Goal: Find specific page/section: Find specific page/section

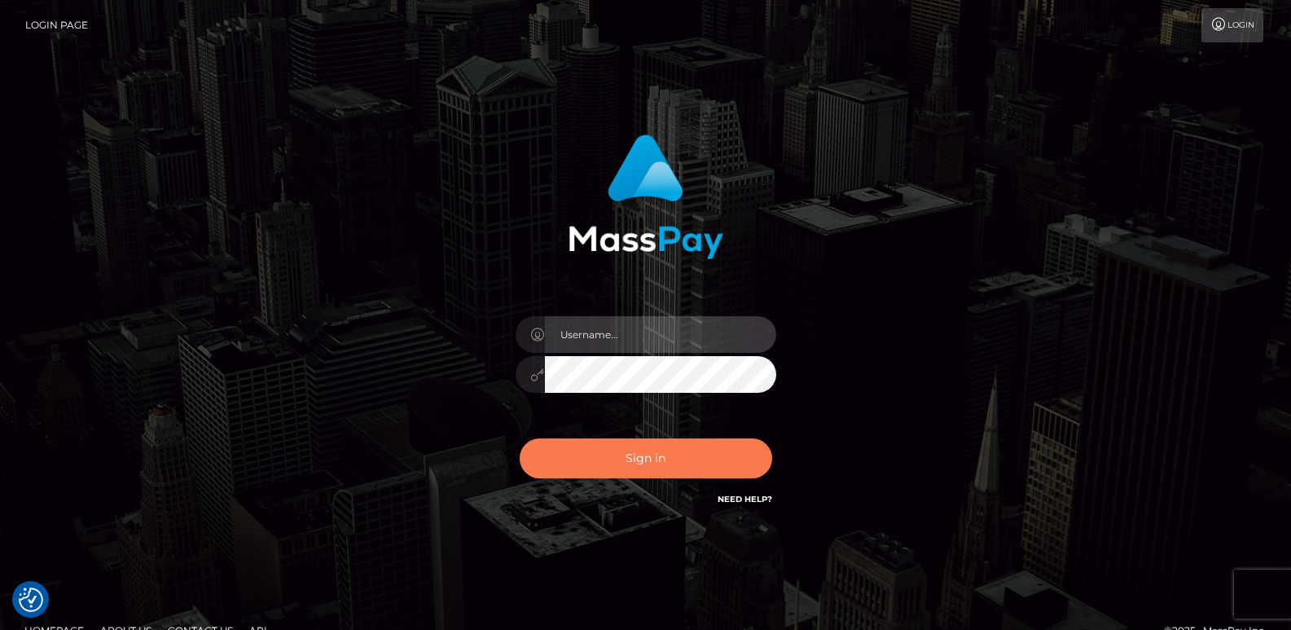
type input "ts2.es"
click at [625, 463] on button "Sign in" at bounding box center [646, 458] width 253 height 40
type input "ts2.es"
click at [625, 459] on button "Sign in" at bounding box center [646, 458] width 253 height 40
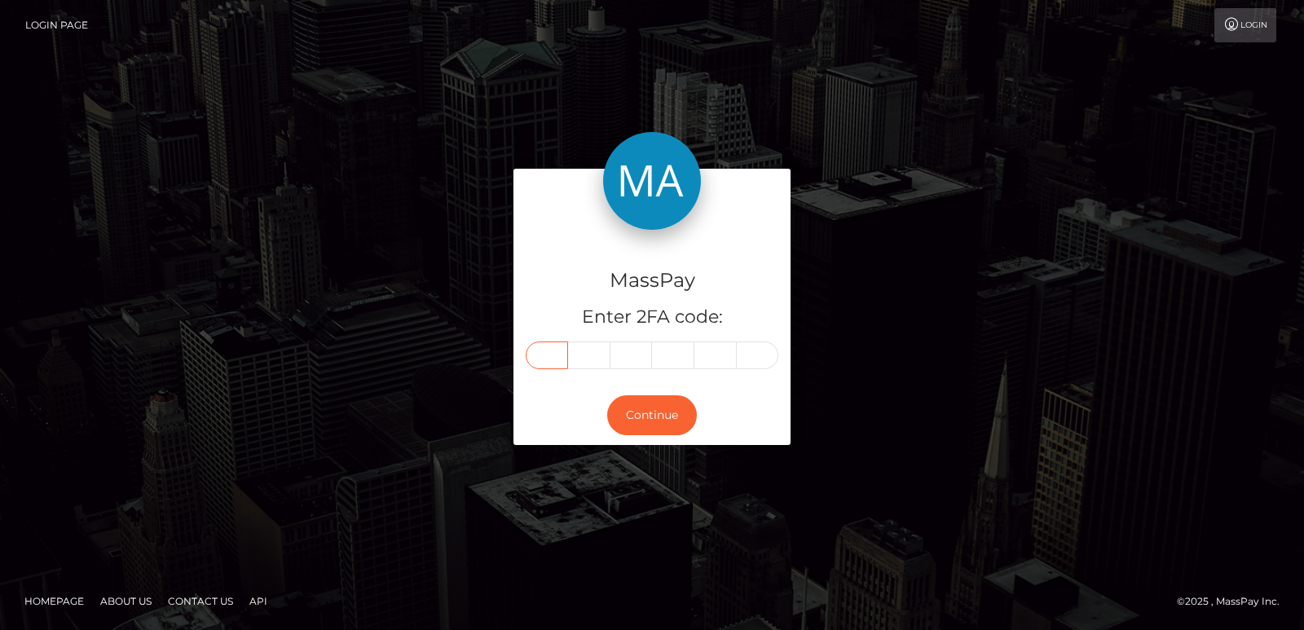
click at [552, 346] on input "text" at bounding box center [546, 355] width 42 height 28
paste input "3"
type input "3"
type input "5"
type input "4"
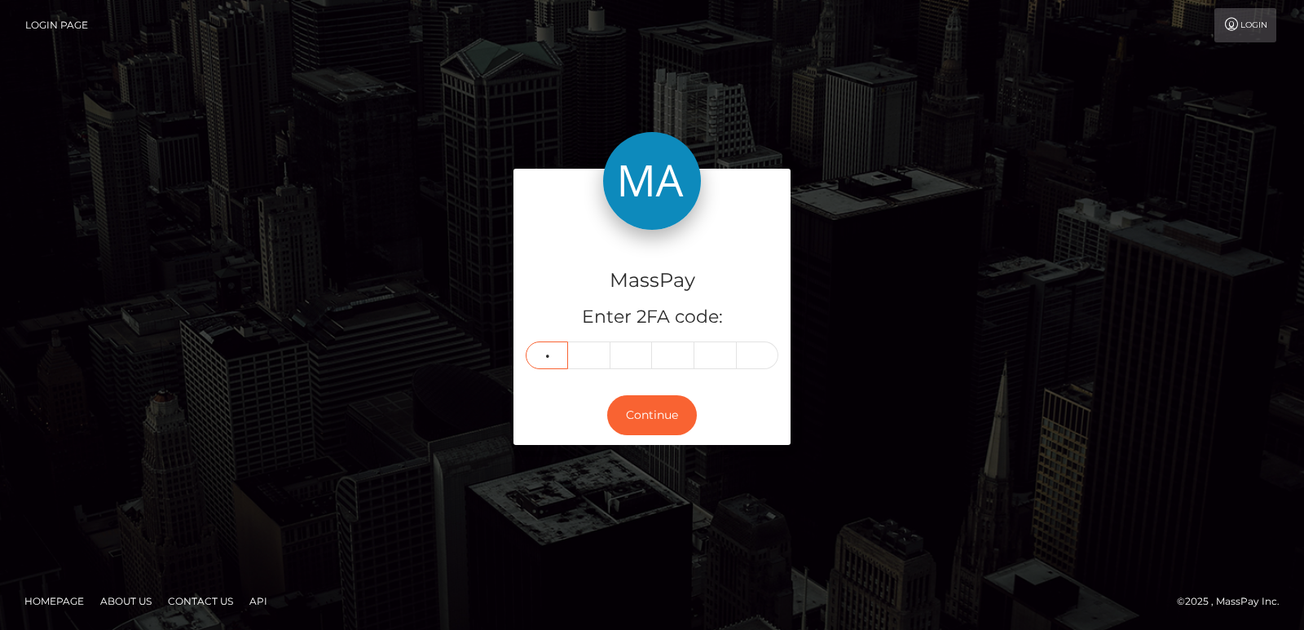
type input "2"
type input "1"
type input "9"
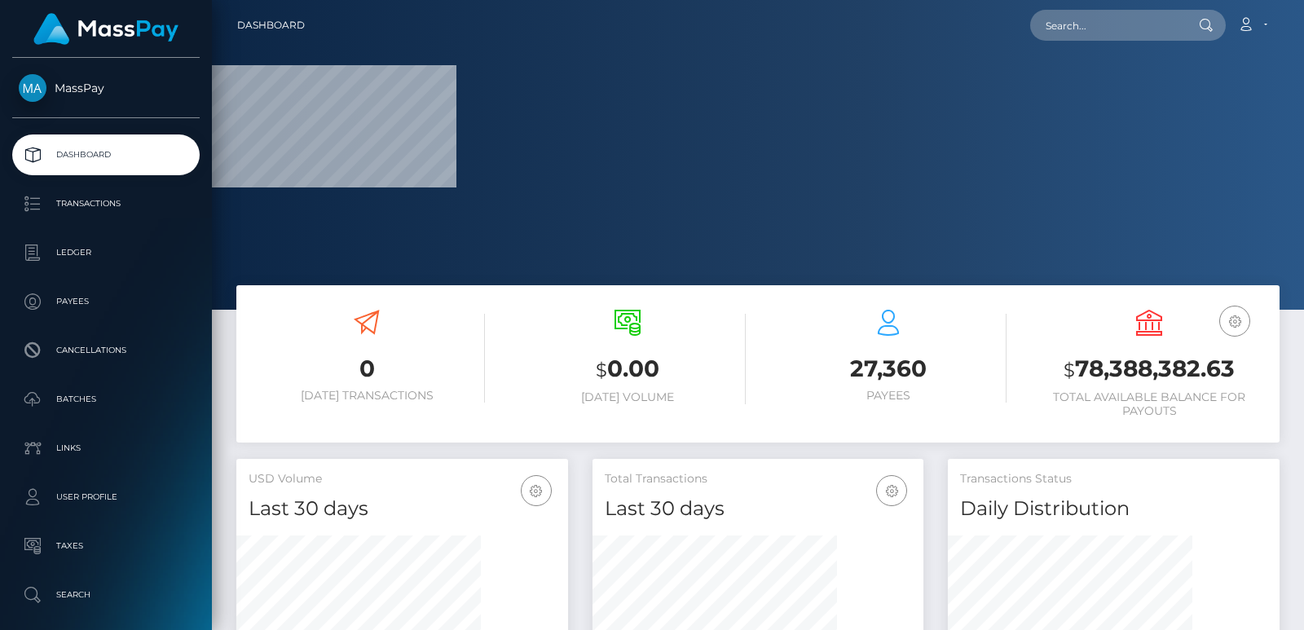
scroll to position [289, 331]
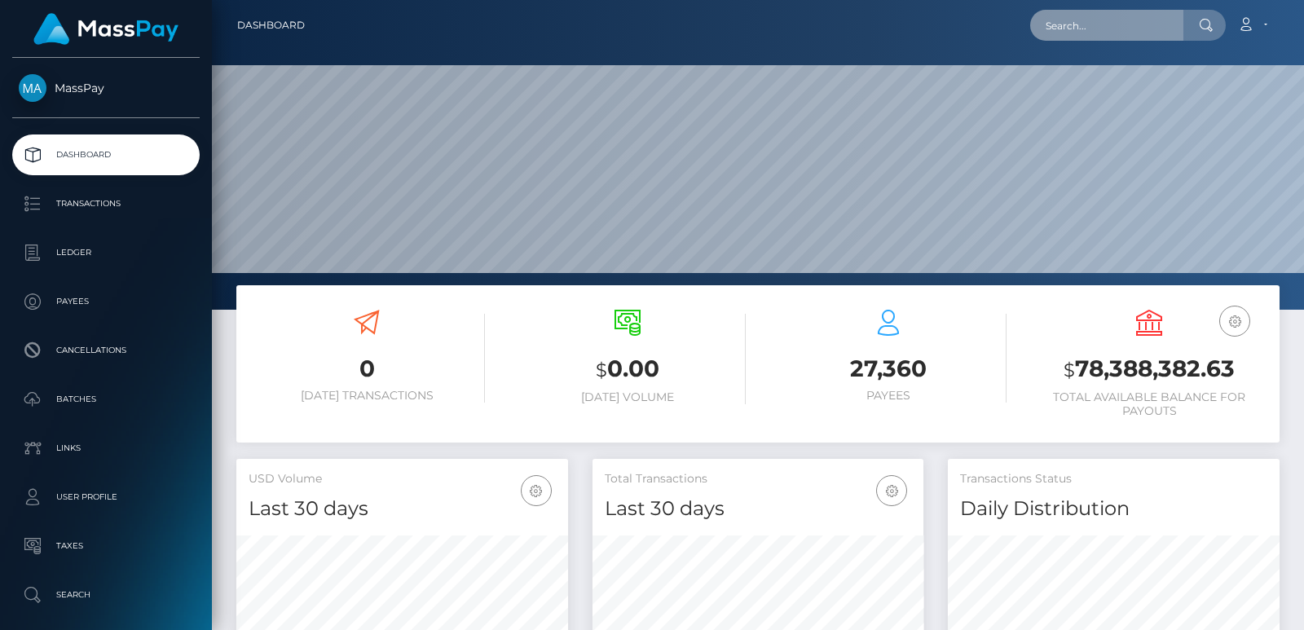
click at [1066, 37] on input "text" at bounding box center [1106, 25] width 153 height 31
paste input "[EMAIL_ADDRESS][DOMAIN_NAME]"
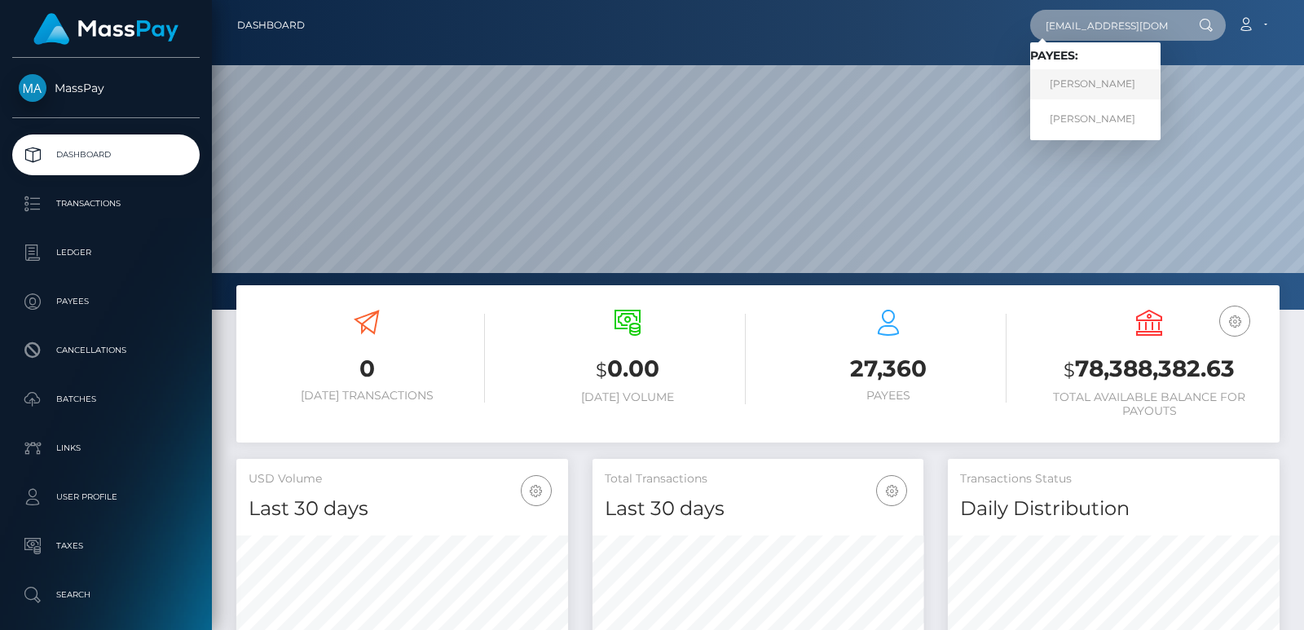
type input "[EMAIL_ADDRESS][DOMAIN_NAME]"
click at [1071, 74] on link "[PERSON_NAME]" at bounding box center [1095, 84] width 130 height 30
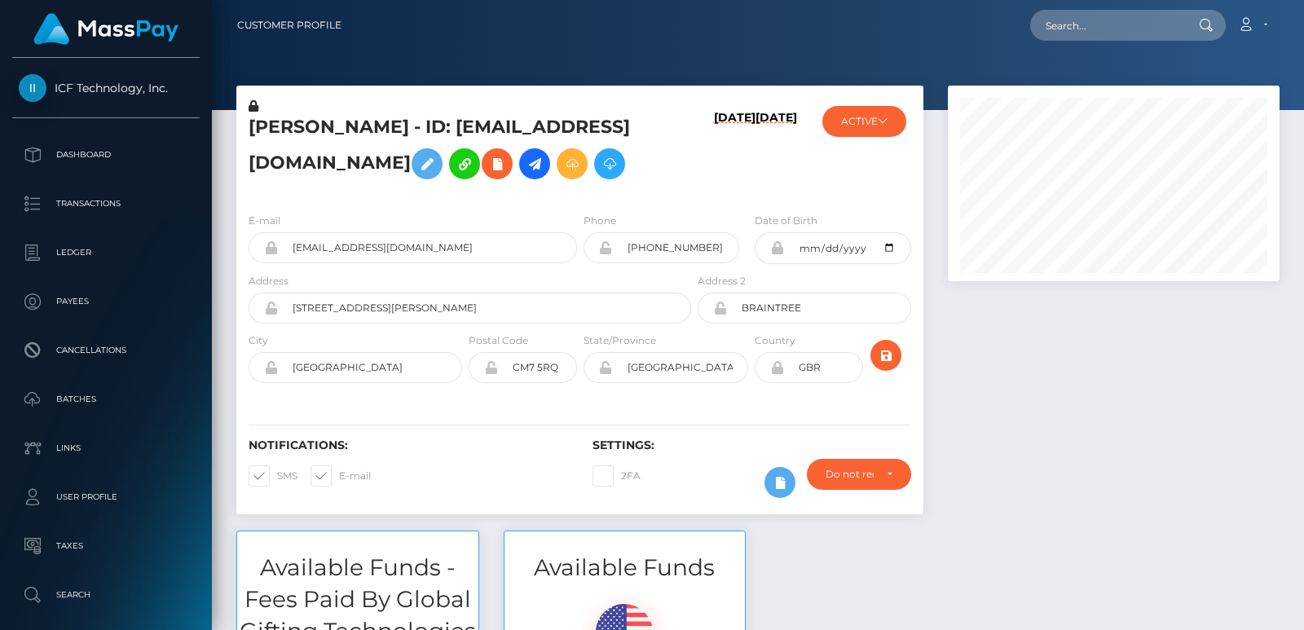
scroll to position [196, 331]
click at [1071, 23] on input "text" at bounding box center [1106, 25] width 153 height 31
paste input "[EMAIL_ADDRESS][DOMAIN_NAME]"
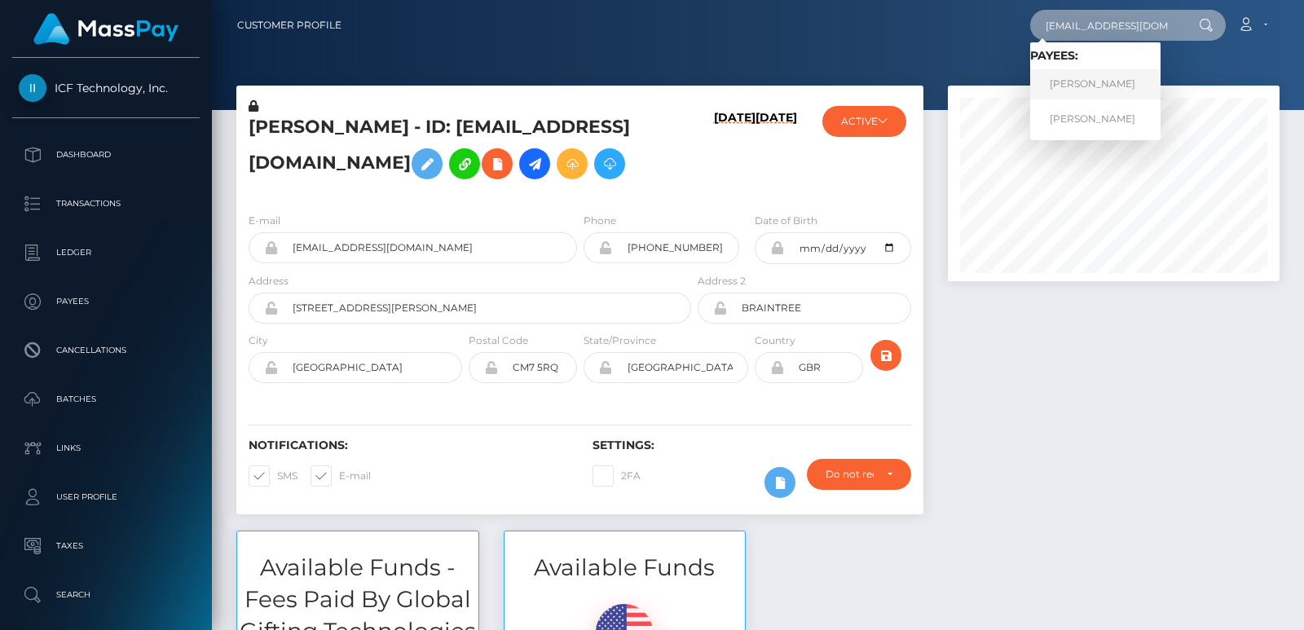
type input "[EMAIL_ADDRESS][DOMAIN_NAME]"
click at [1079, 79] on link "MELISSA LOUISE BINION" at bounding box center [1095, 84] width 130 height 30
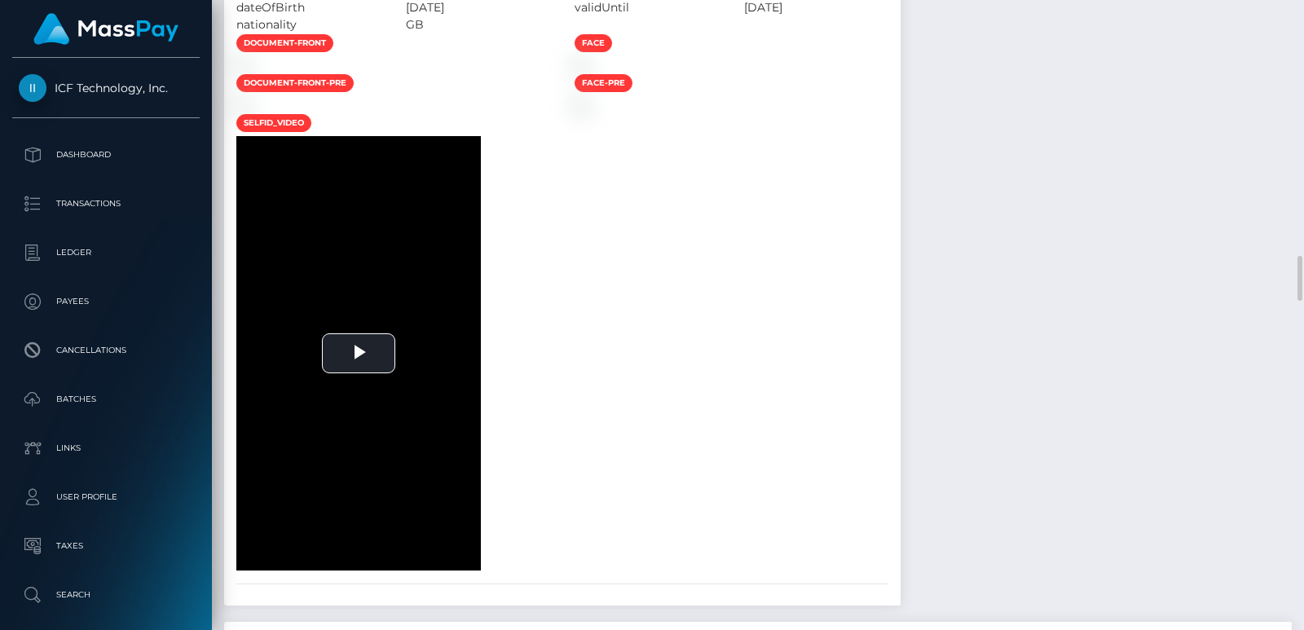
scroll to position [2884, 0]
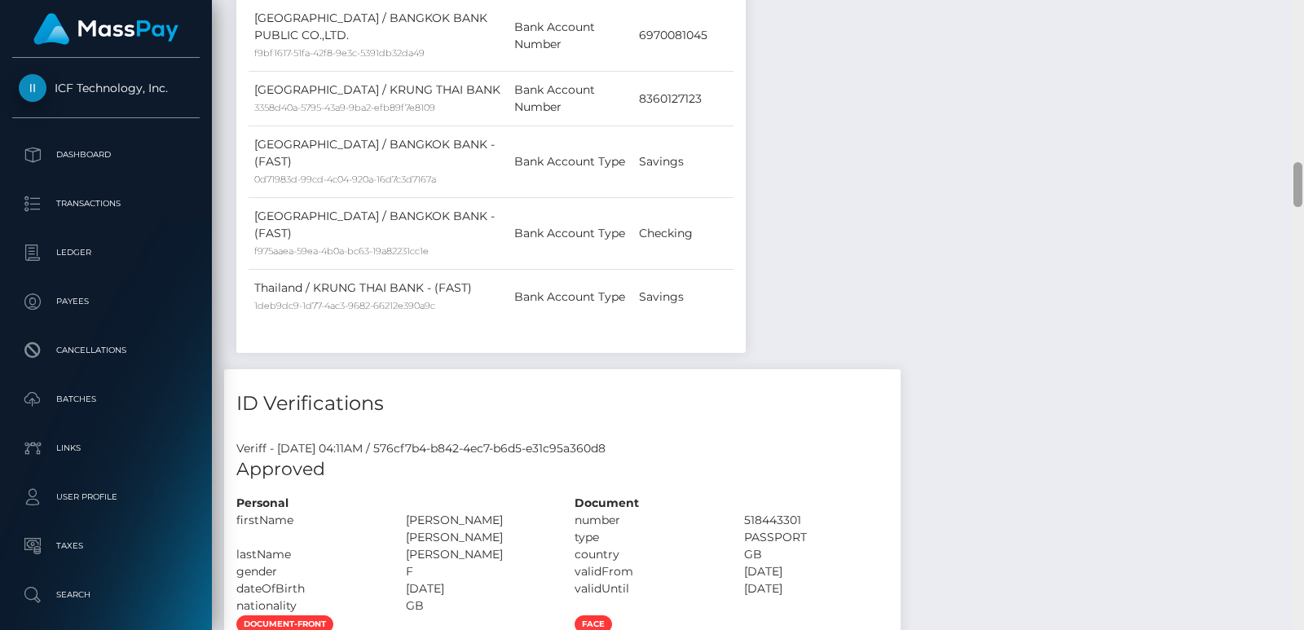
click at [1297, 45] on div at bounding box center [1297, 315] width 12 height 630
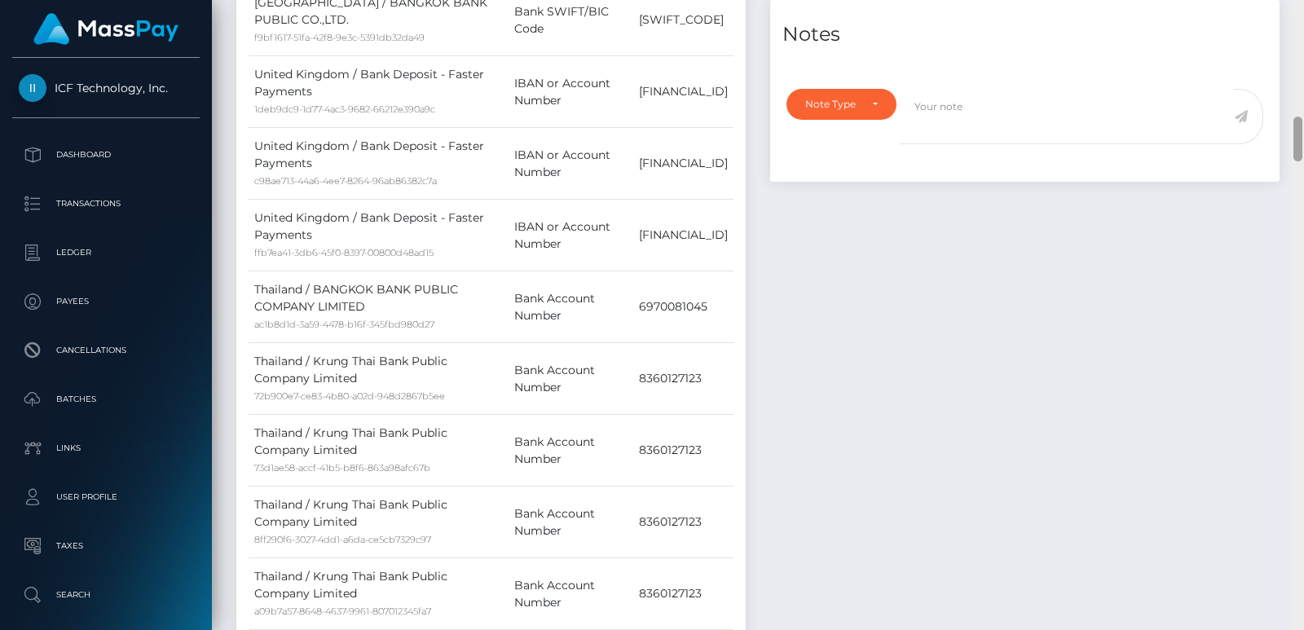
click at [1297, 45] on div at bounding box center [1297, 315] width 12 height 630
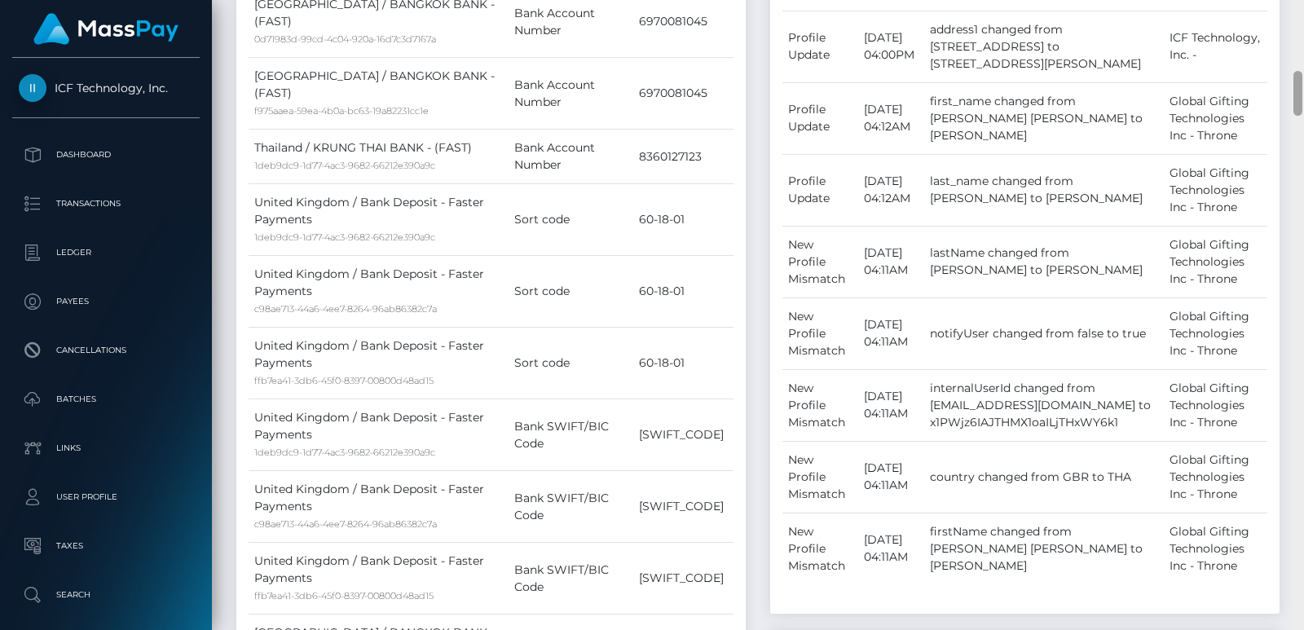
click at [1297, 45] on div at bounding box center [1297, 315] width 12 height 630
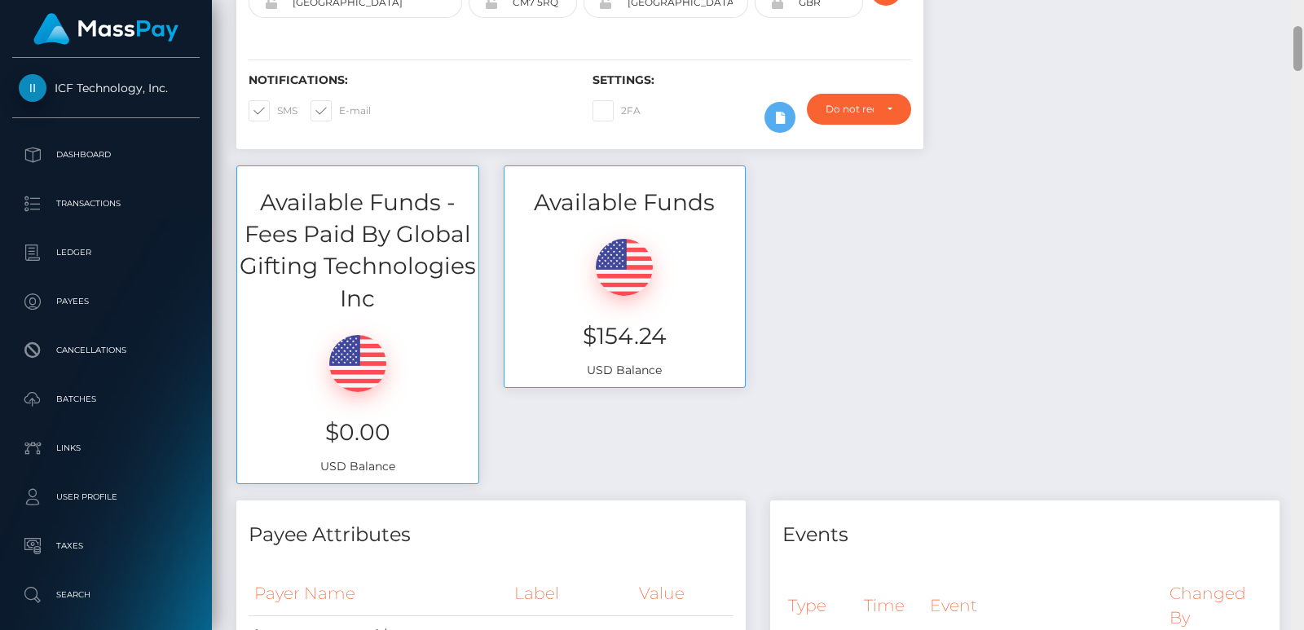
click at [1297, 45] on div at bounding box center [1297, 48] width 9 height 45
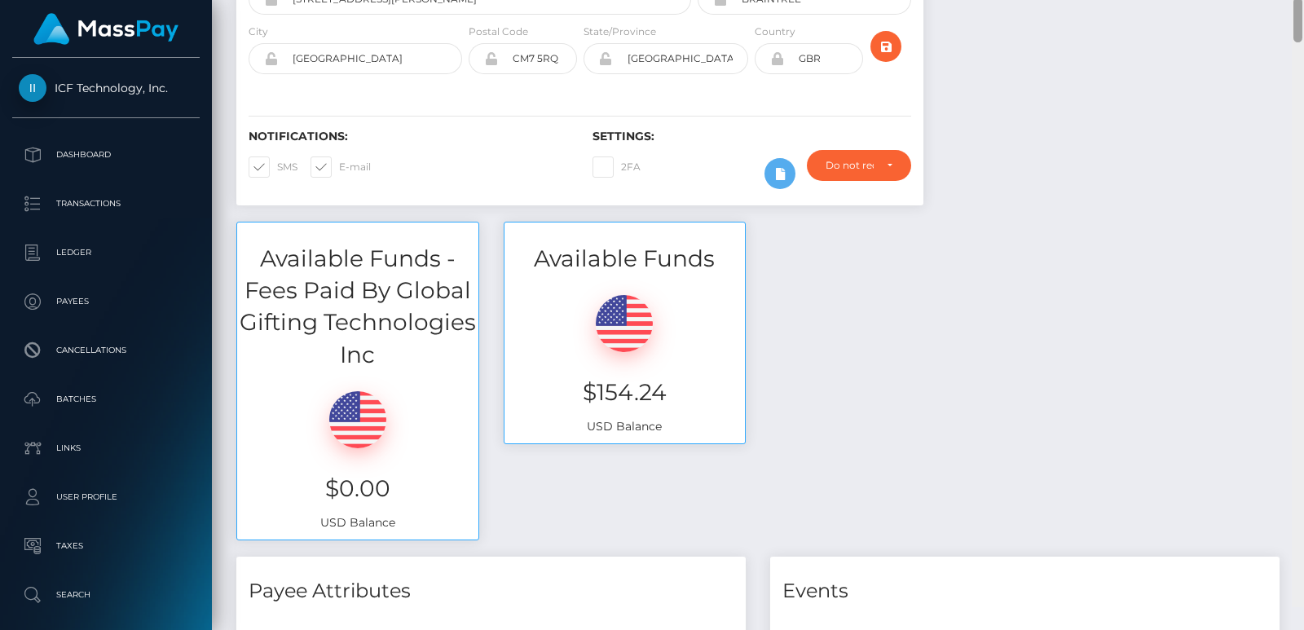
click at [1297, 22] on div at bounding box center [1297, 20] width 9 height 45
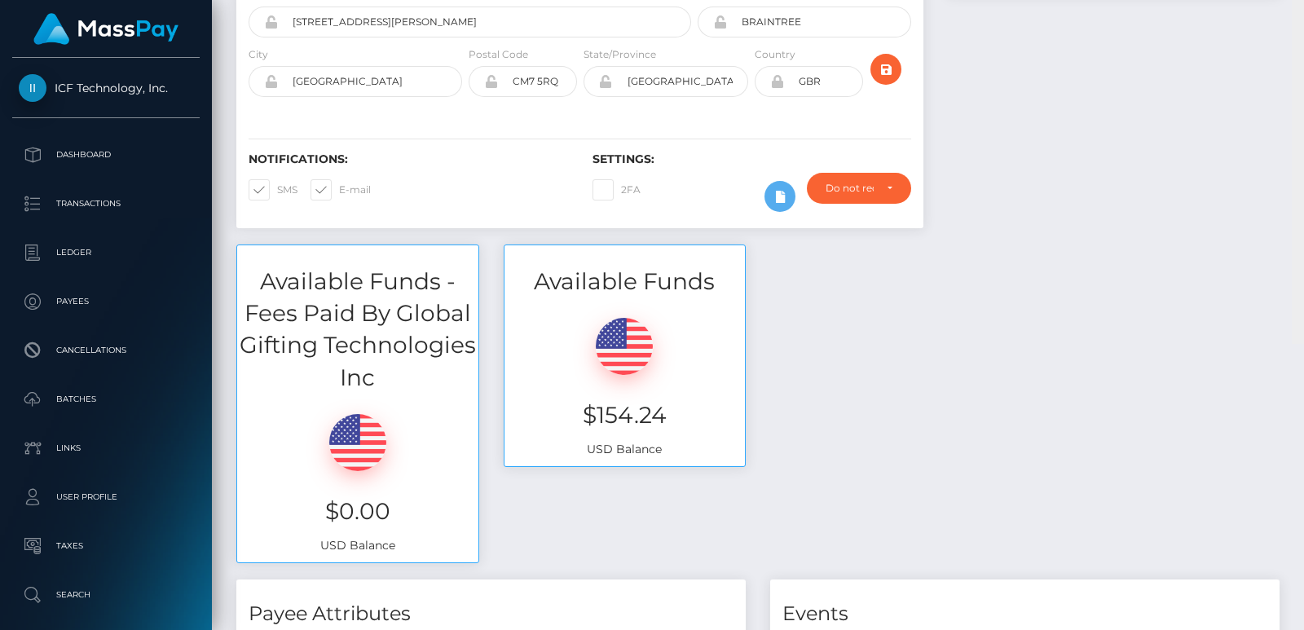
click at [1297, 15] on div "Customer Profile Loading... Loading..." at bounding box center [758, 315] width 1092 height 630
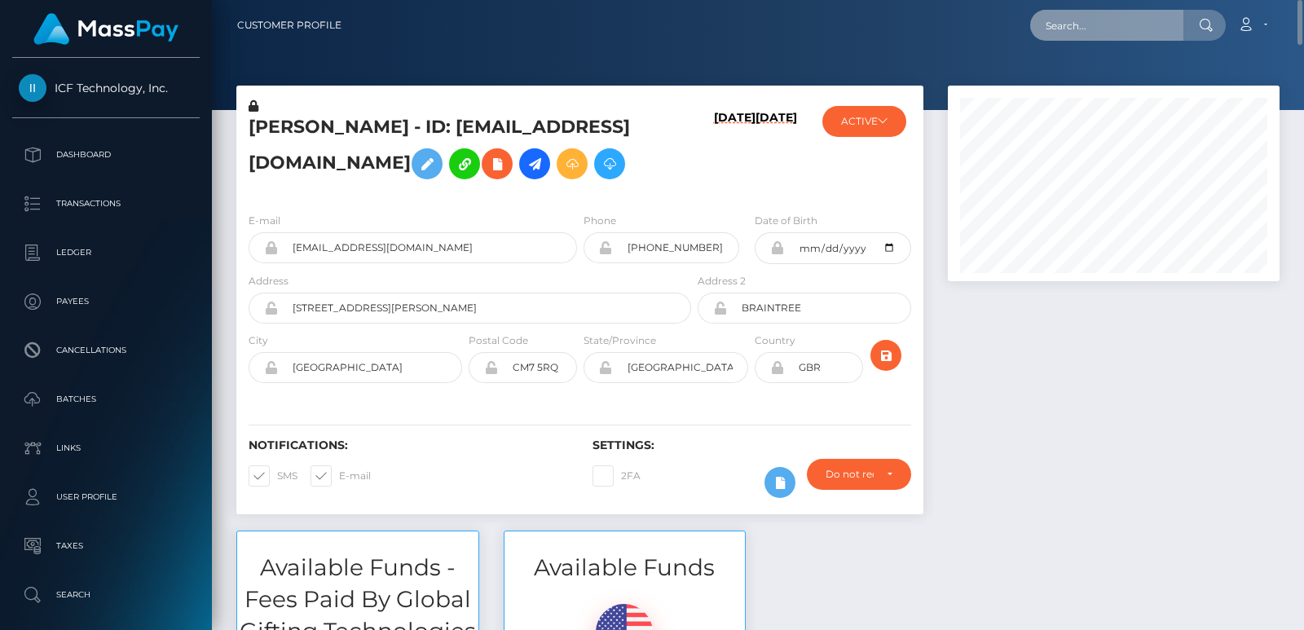
click at [1107, 39] on input "text" at bounding box center [1106, 25] width 153 height 31
paste input "selenafitxxx@gmail.com"
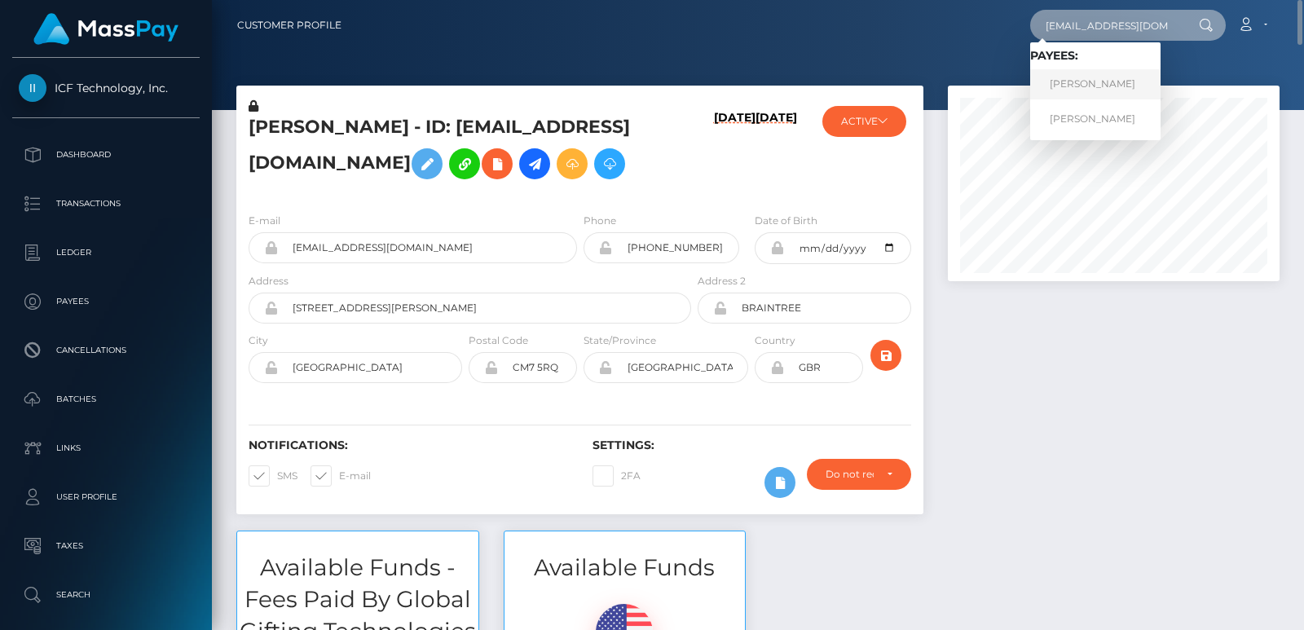
type input "selenafitxxx@gmail.com"
click at [1079, 78] on link "MELISSA LOUISE BINION" at bounding box center [1095, 84] width 130 height 30
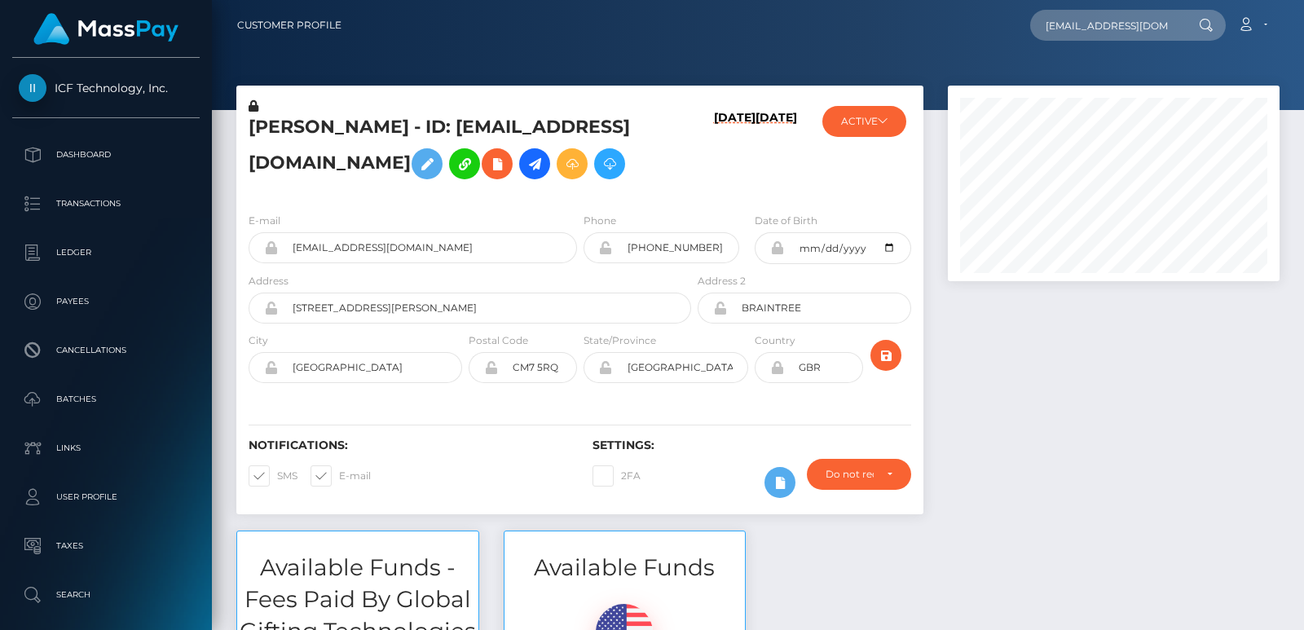
scroll to position [196, 331]
type input "[EMAIL_ADDRESS][DOMAIN_NAME]"
click at [1052, 20] on input "[EMAIL_ADDRESS][DOMAIN_NAME]" at bounding box center [1106, 25] width 153 height 31
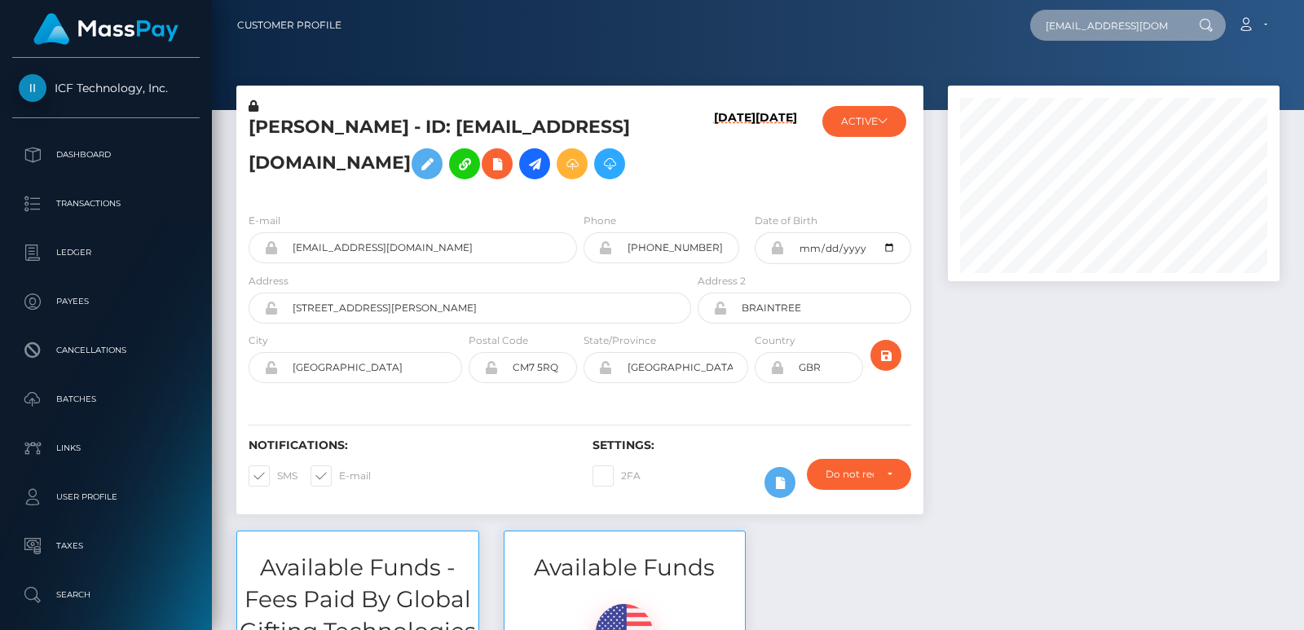
click at [1052, 20] on input "[EMAIL_ADDRESS][DOMAIN_NAME]" at bounding box center [1106, 25] width 153 height 31
paste input "[EMAIL_ADDRESS][DOMAIN_NAME]"
type input "[EMAIL_ADDRESS][DOMAIN_NAME]"
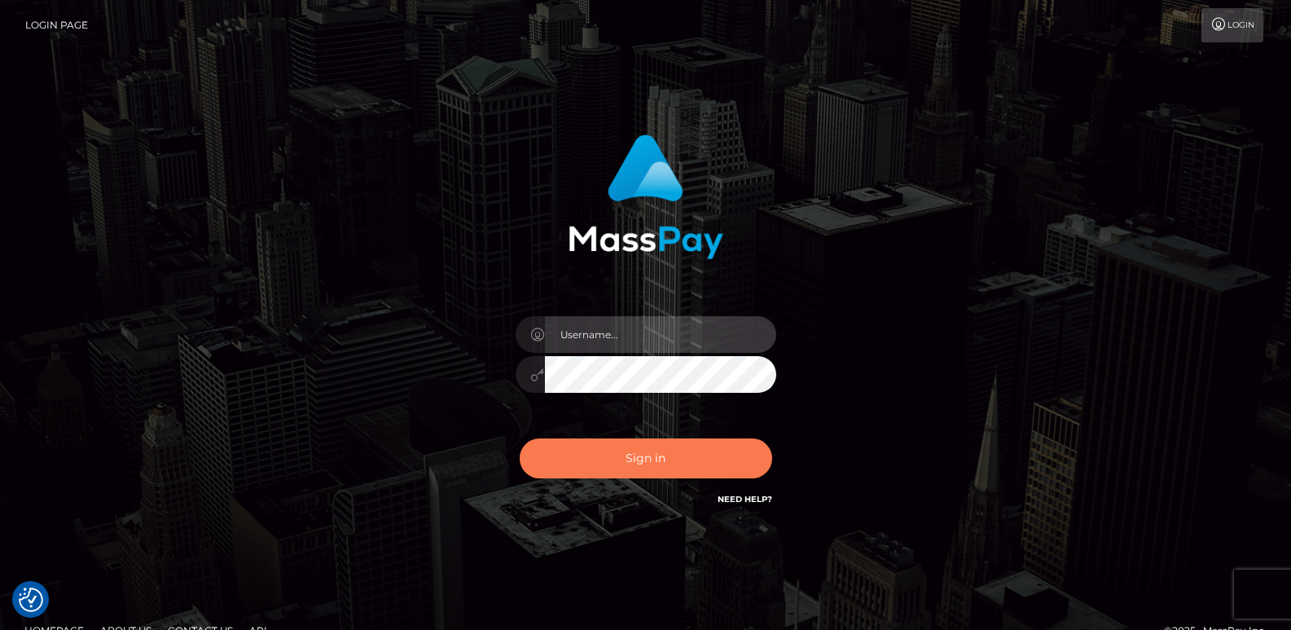
type input "[DOMAIN_NAME]"
click at [565, 459] on button "Sign in" at bounding box center [646, 458] width 253 height 40
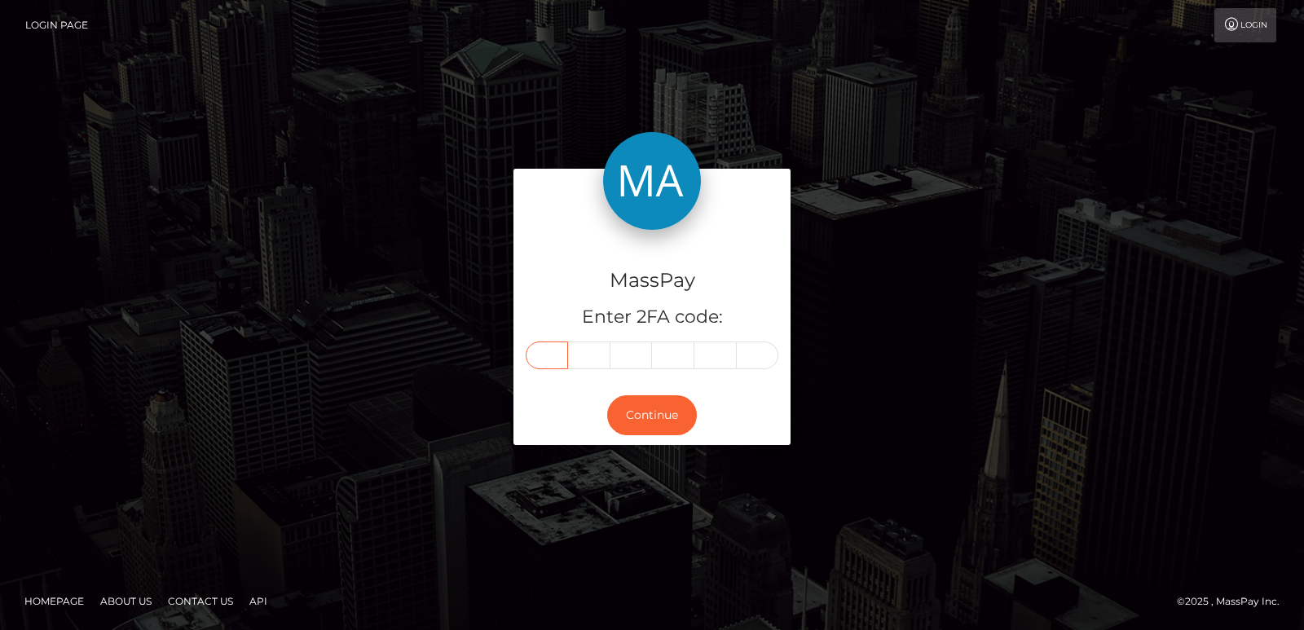
click at [537, 358] on input "text" at bounding box center [546, 355] width 42 height 28
paste input "0"
type input "0"
type input "3"
type input "2"
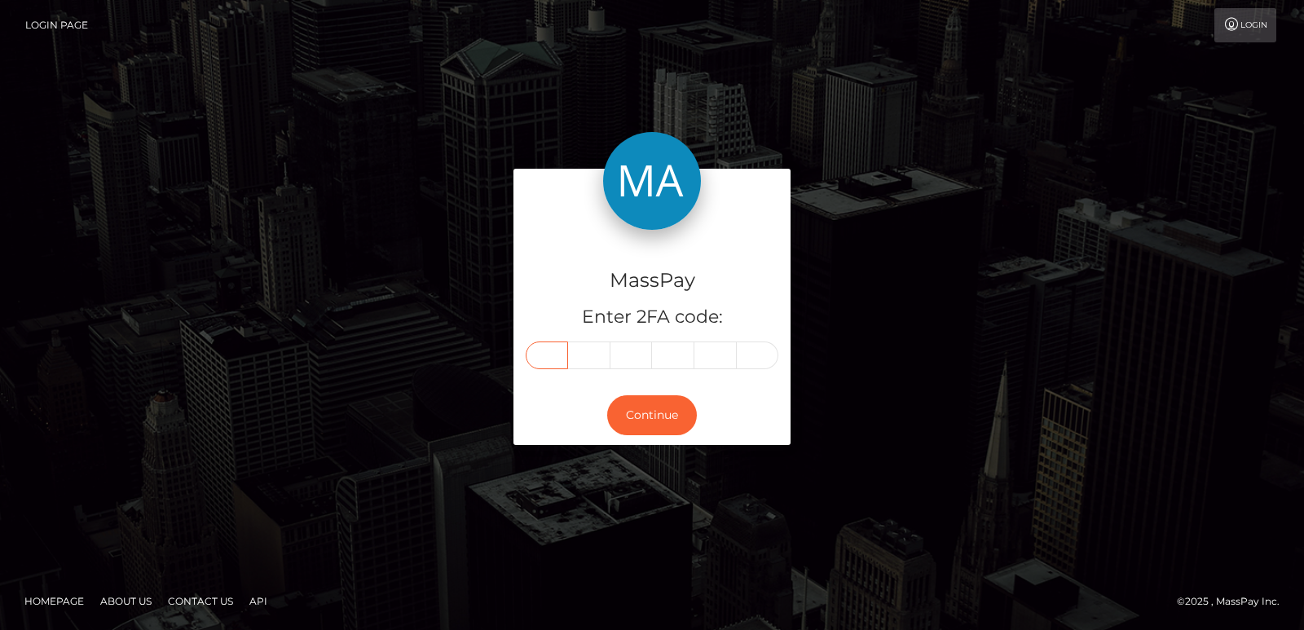
type input "7"
type input "6"
type input "4"
click at [641, 408] on button "Continue" at bounding box center [652, 415] width 90 height 40
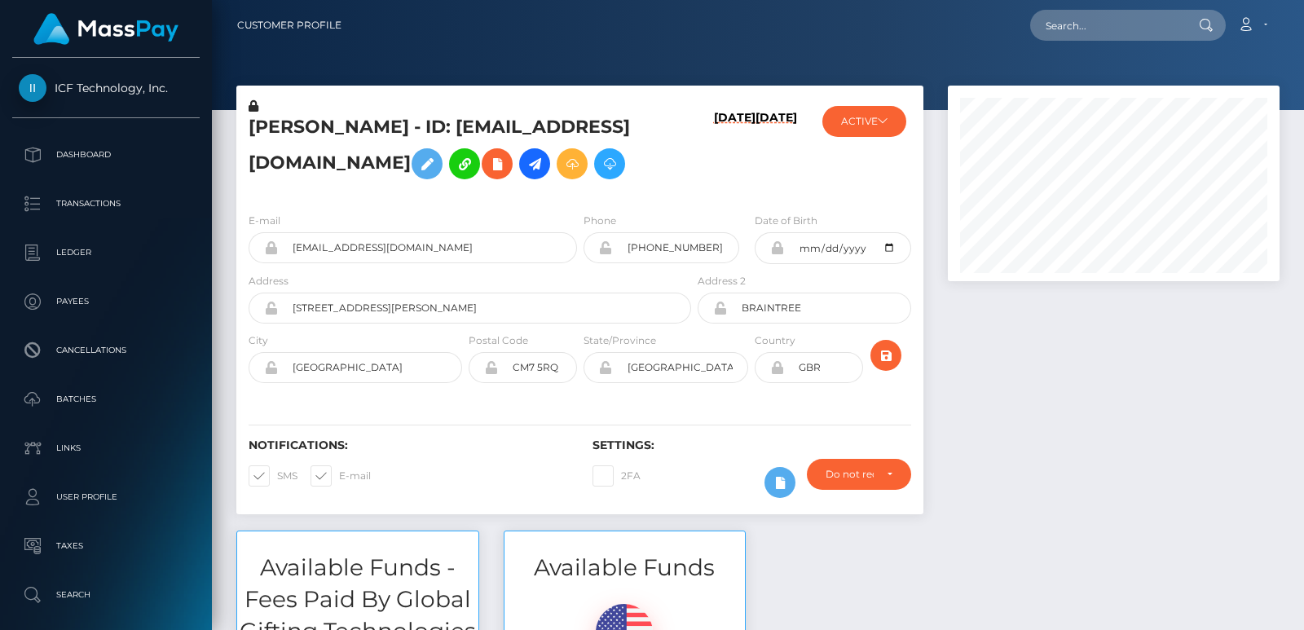
scroll to position [196, 331]
click at [1086, 17] on input "text" at bounding box center [1106, 25] width 153 height 31
paste input "selenafitxxx@gmail.com"
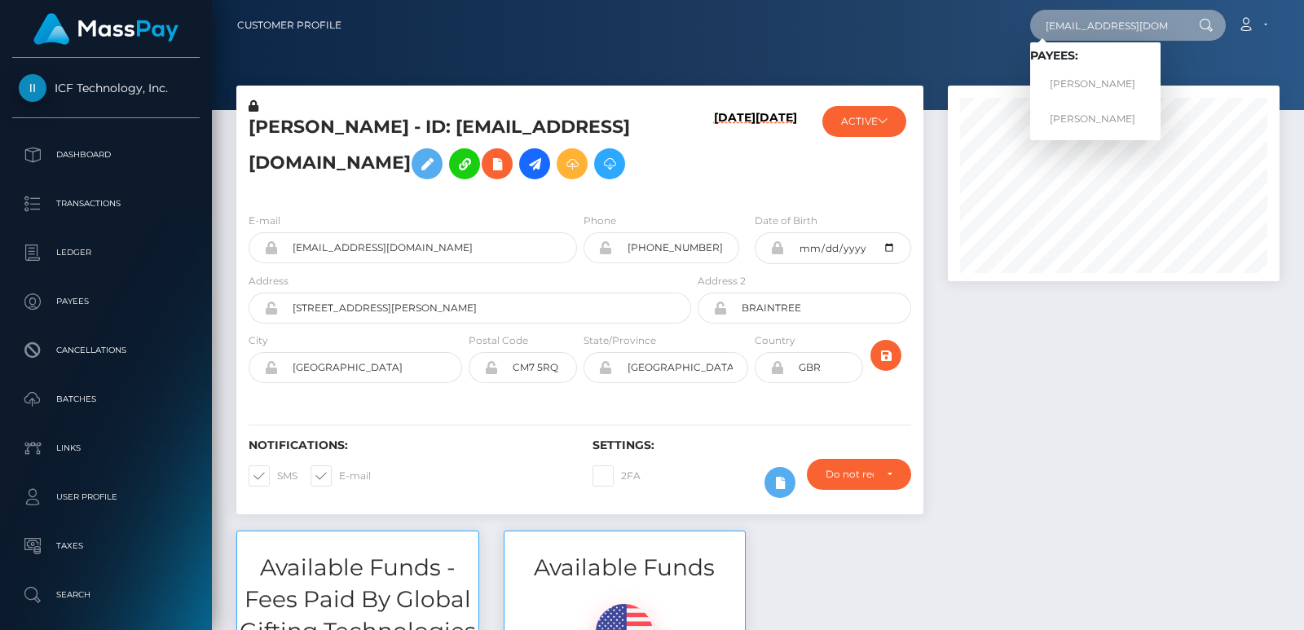
type input "selenafitxxx@gmail.com"
click at [1053, 387] on div at bounding box center [1113, 308] width 356 height 445
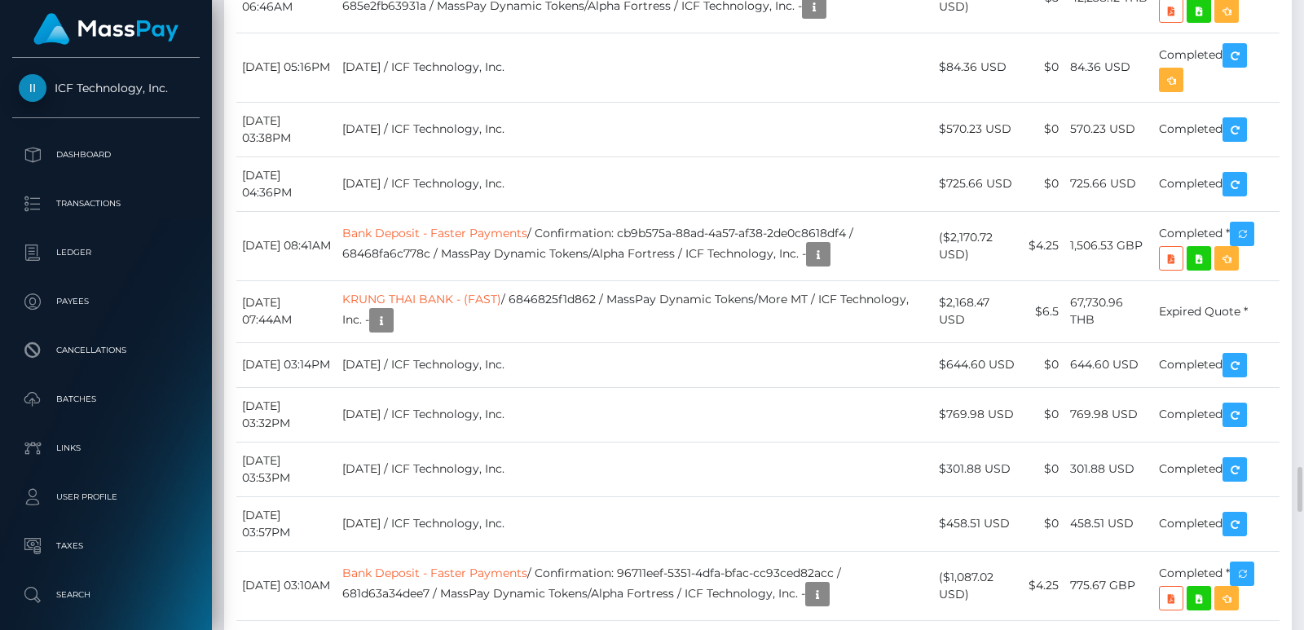
scroll to position [5255, 0]
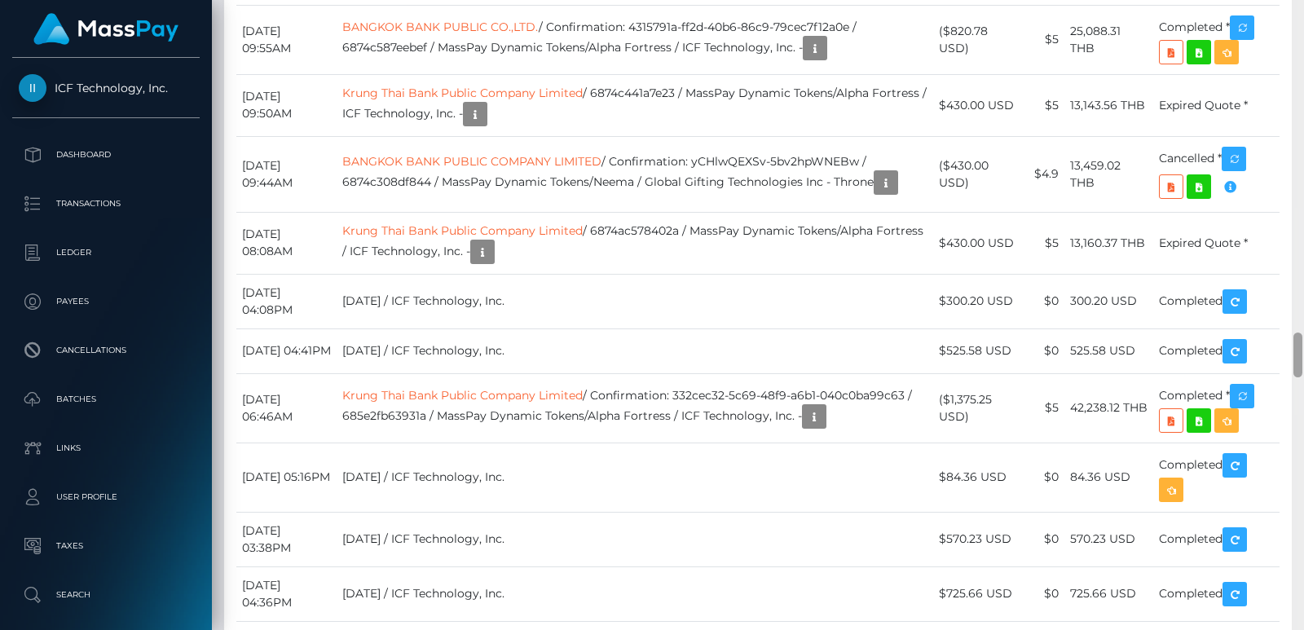
click at [1295, 108] on div at bounding box center [1297, 315] width 12 height 630
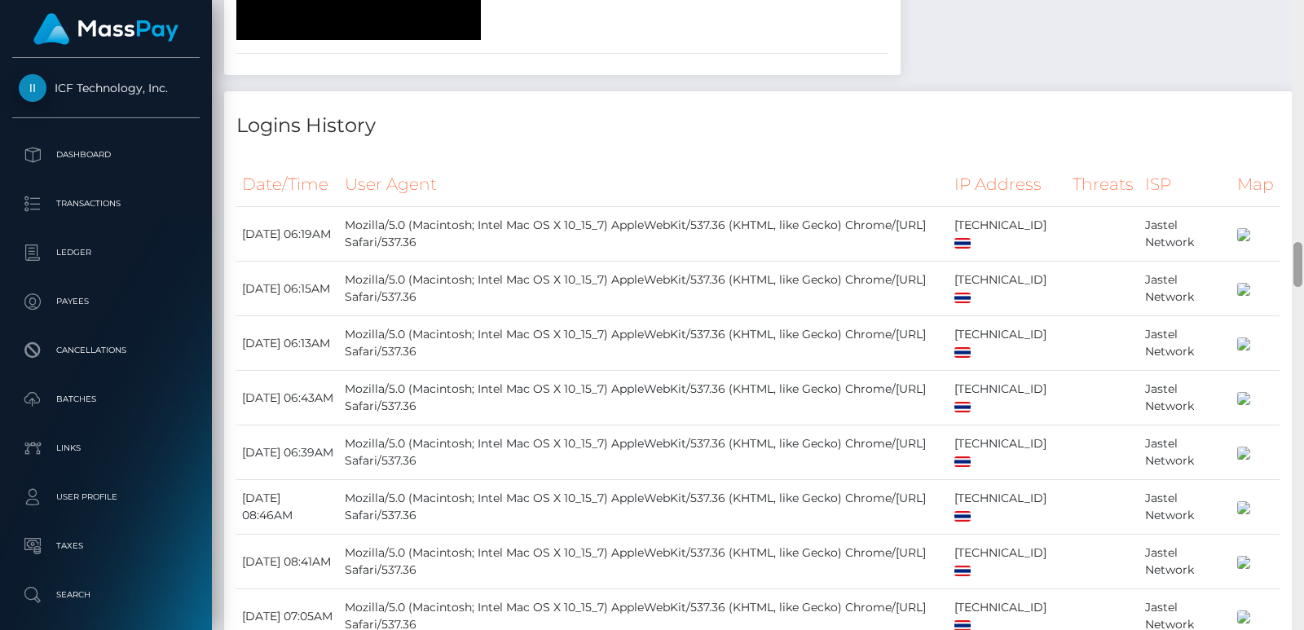
click at [1295, 108] on div at bounding box center [1297, 315] width 12 height 630
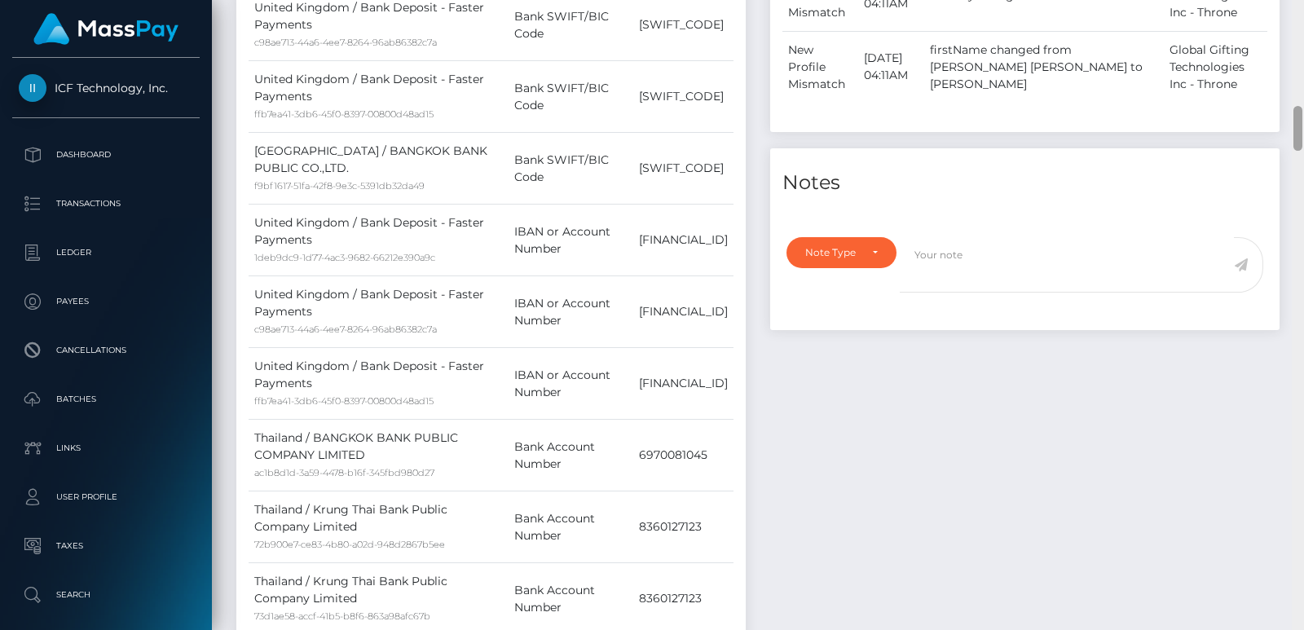
click at [1295, 108] on div at bounding box center [1297, 128] width 9 height 45
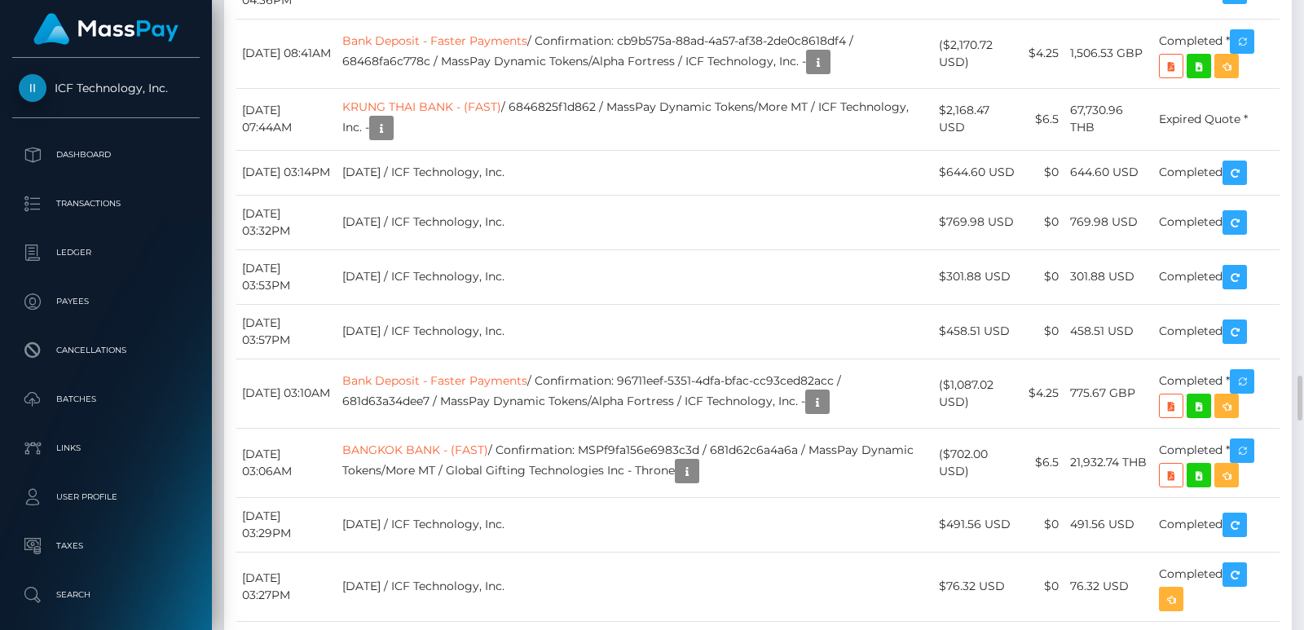
scroll to position [5398, 0]
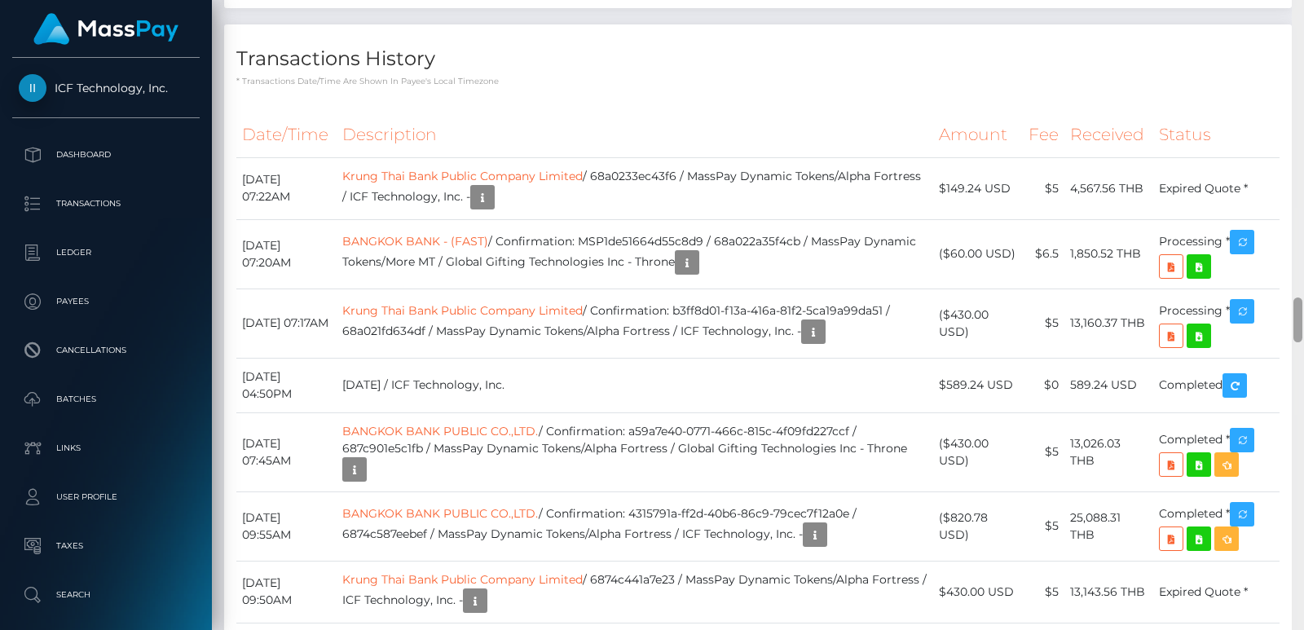
click at [1303, 39] on div at bounding box center [1297, 315] width 12 height 630
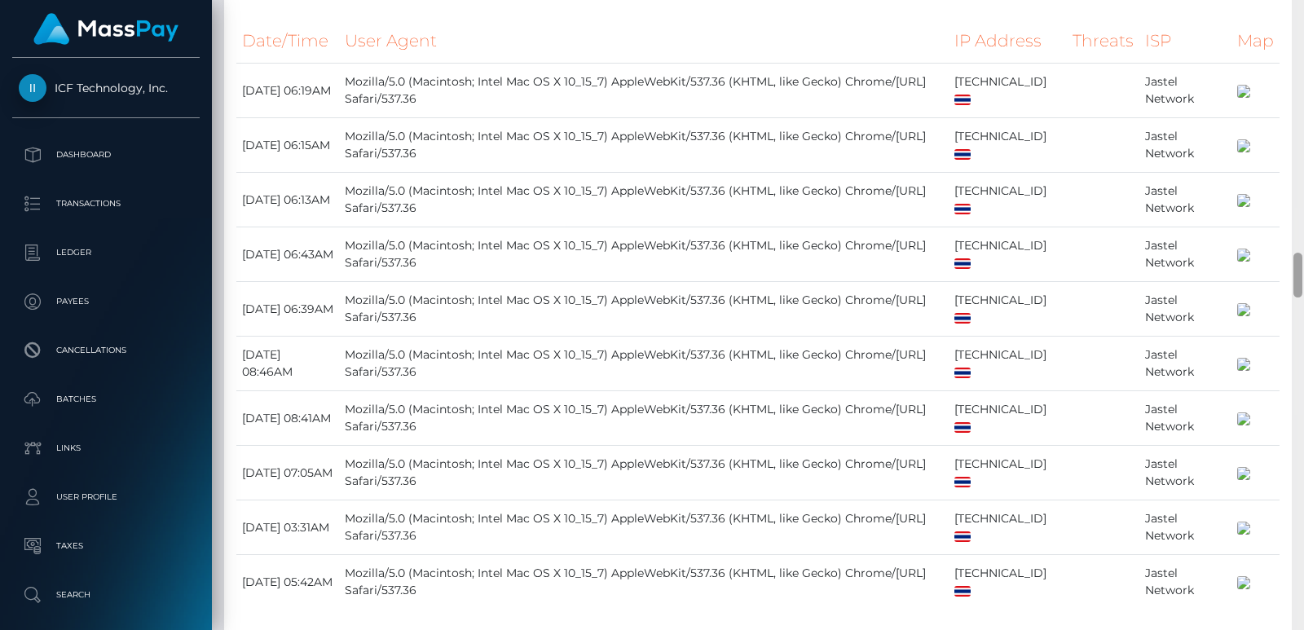
click at [1303, 39] on div at bounding box center [1297, 315] width 12 height 630
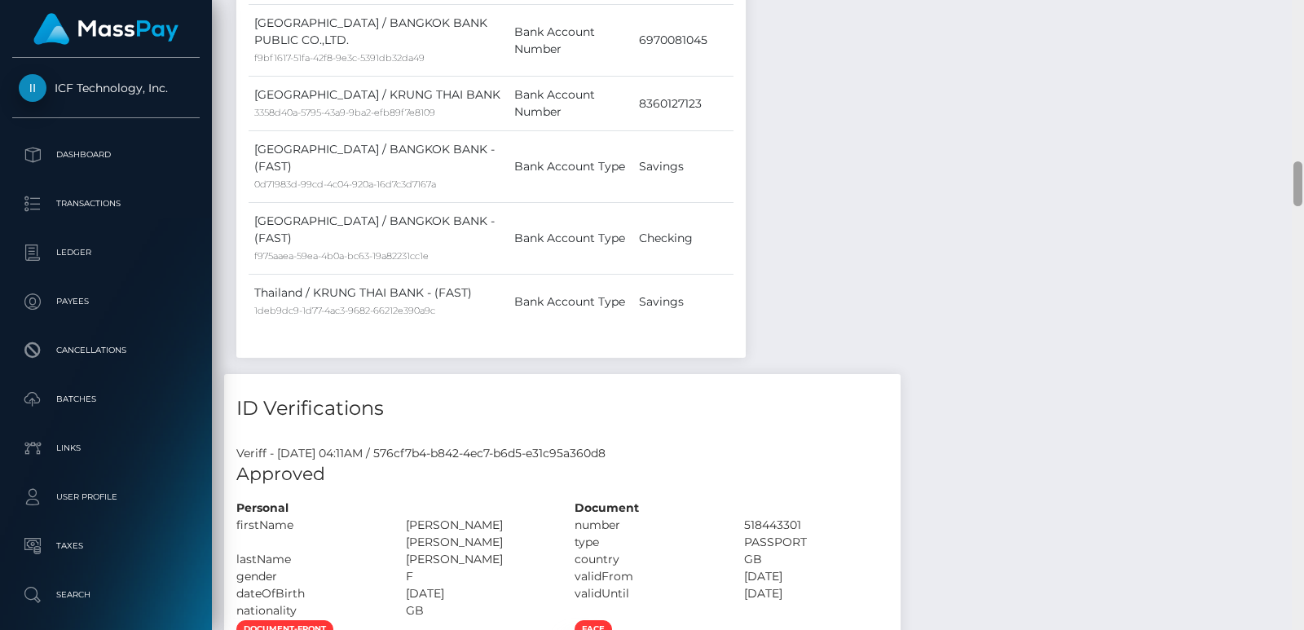
click at [1303, 39] on div at bounding box center [1297, 315] width 12 height 630
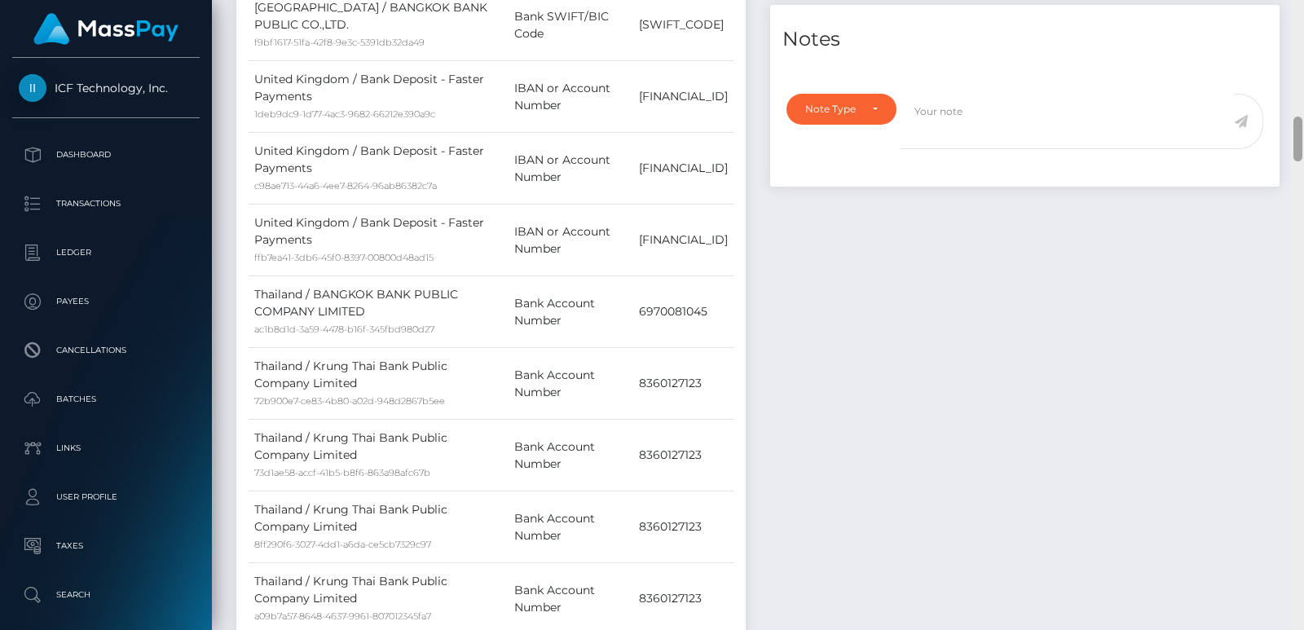
click at [1303, 39] on div at bounding box center [1297, 315] width 12 height 630
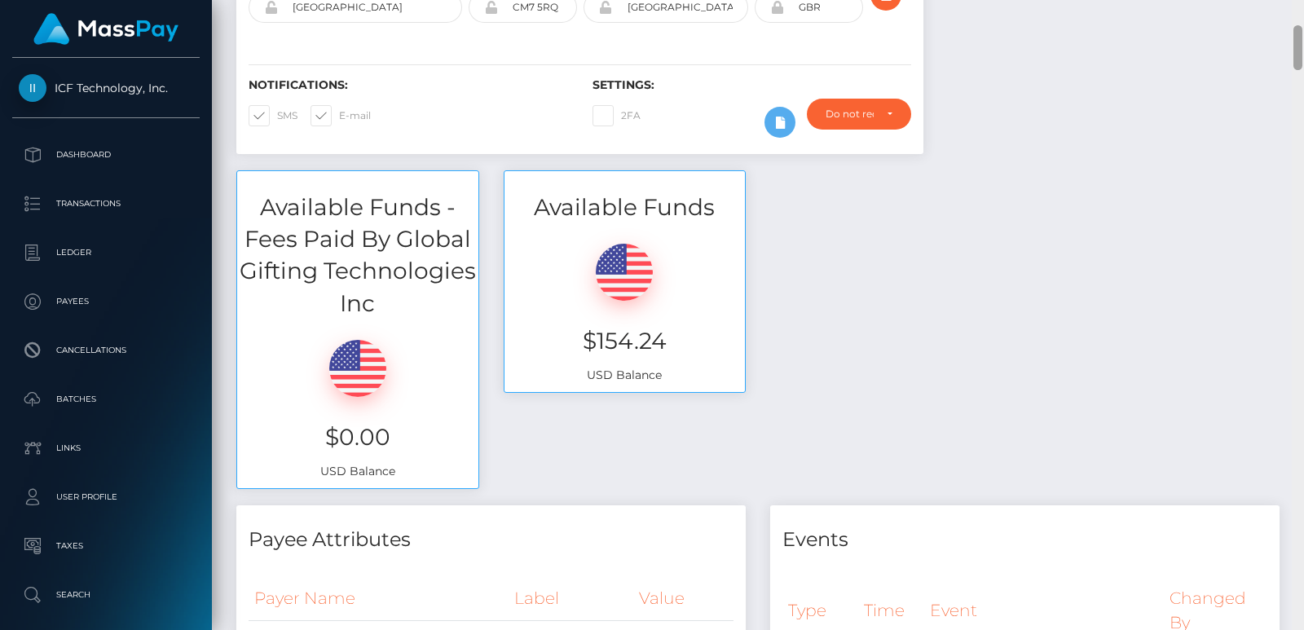
click at [1303, 39] on div at bounding box center [1297, 315] width 12 height 630
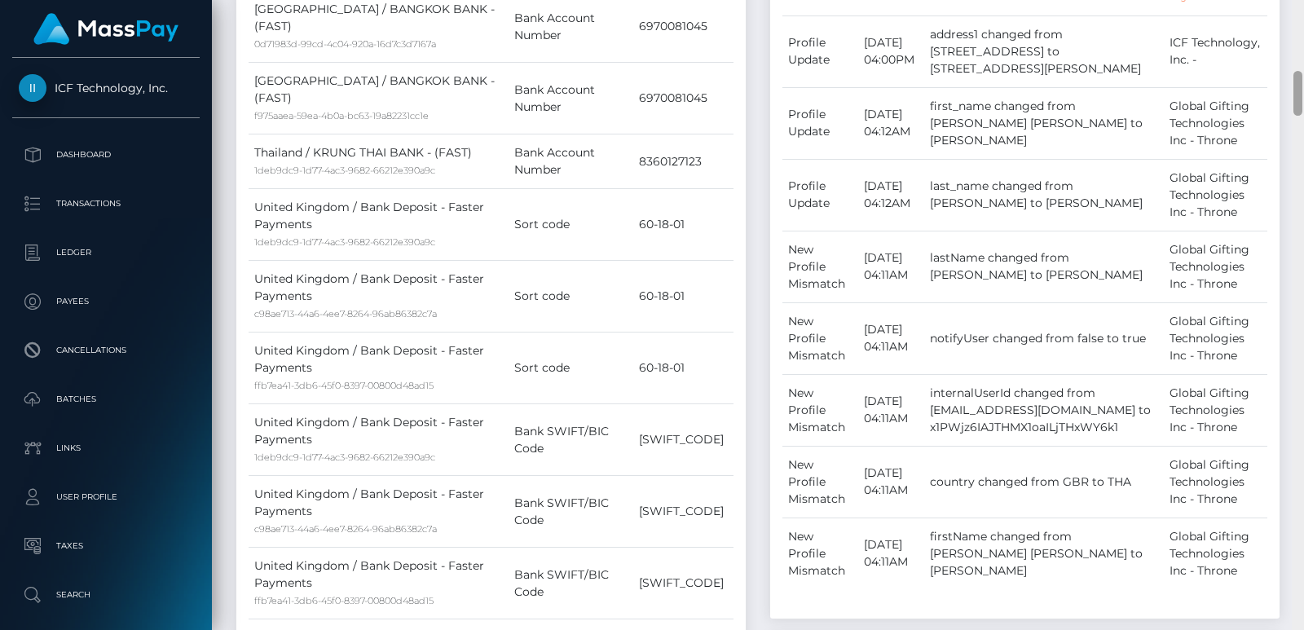
click at [1303, 39] on div at bounding box center [1297, 315] width 12 height 630
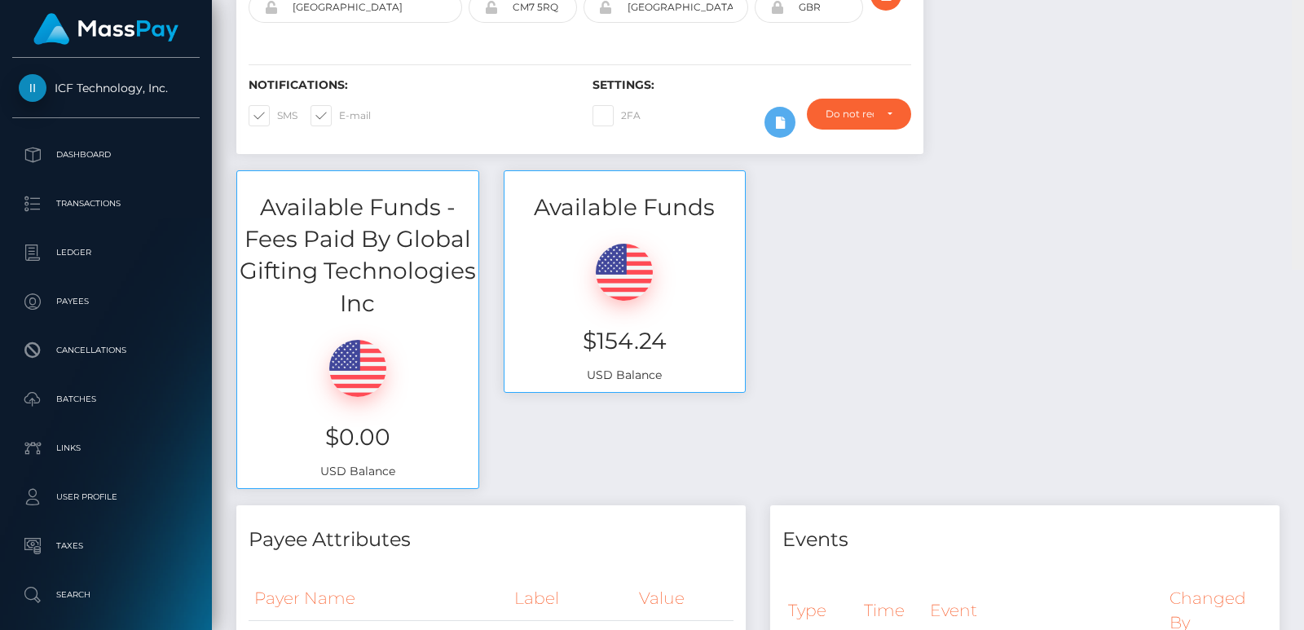
click at [1300, 11] on div "Customer Profile selenafitxxx@gmail.com Loading... Loading... Payees: MELISSA L…" at bounding box center [758, 315] width 1092 height 630
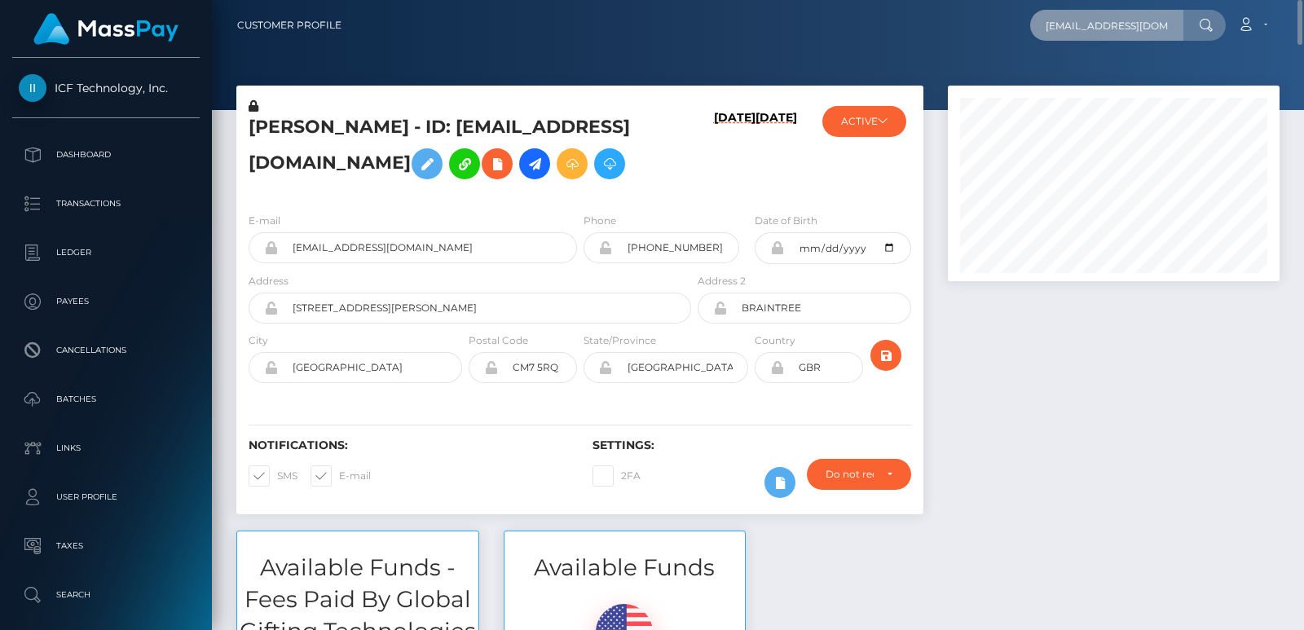
click at [1150, 26] on input "selenafitxxx@gmail.com" at bounding box center [1106, 25] width 153 height 31
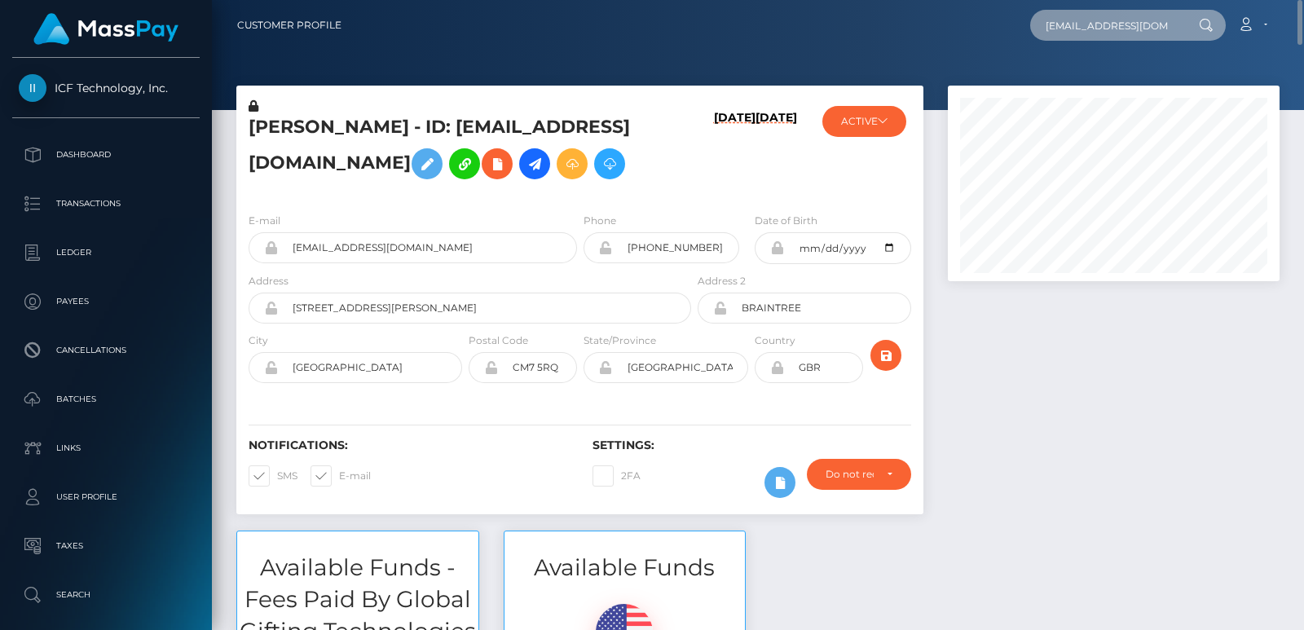
click at [1150, 26] on input "selenafitxxx@gmail.com" at bounding box center [1106, 25] width 153 height 31
paste input "wanja.livsnyteren@gmail.com"
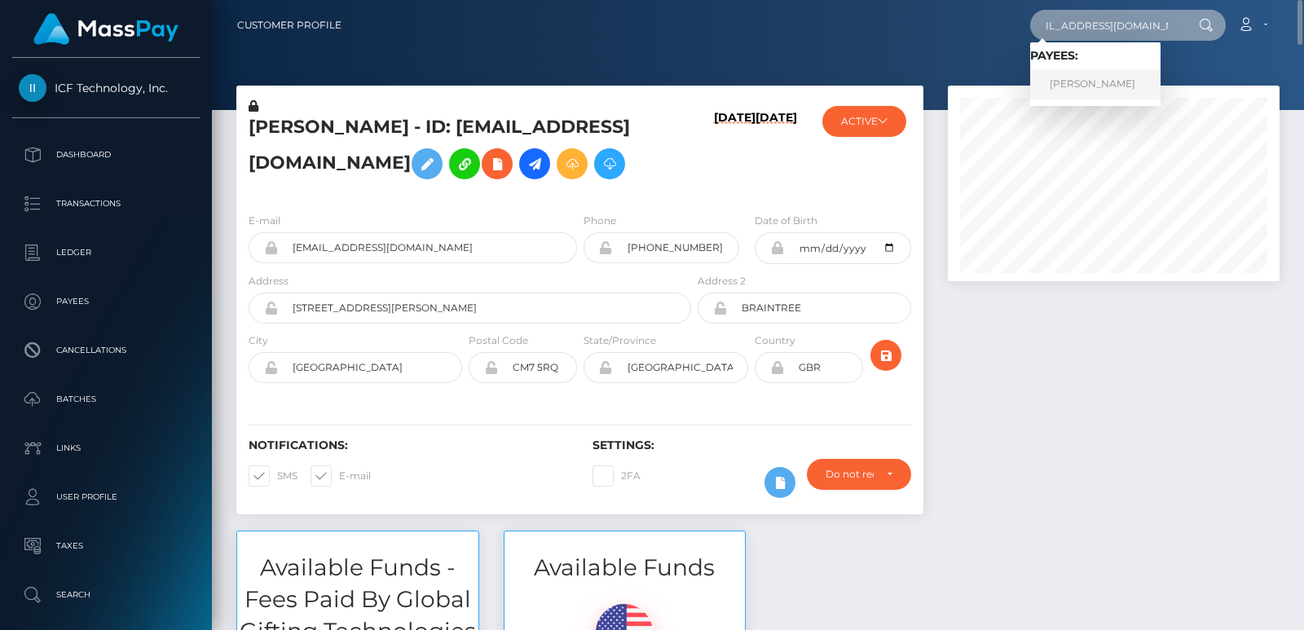
type input "wanja.livsnyteren@gmail.com"
click at [1066, 84] on link "Wanja Jaegersen" at bounding box center [1095, 84] width 130 height 30
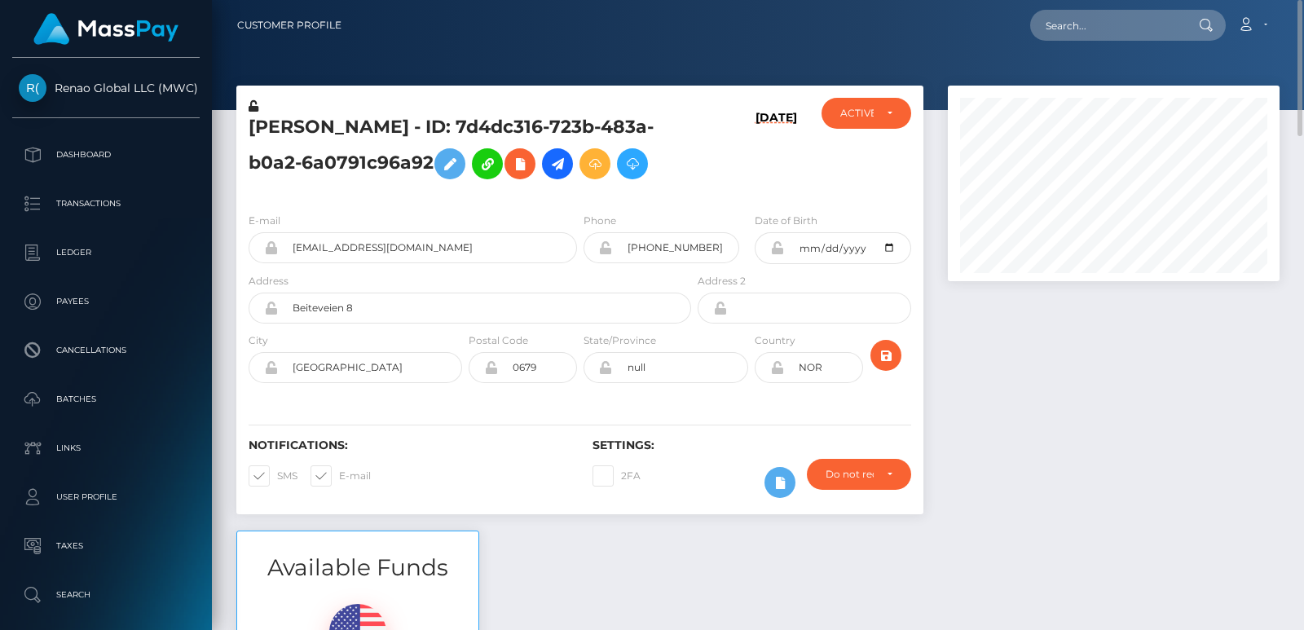
click at [270, 123] on h5 "Wanja Jaegersen - ID: 7d4dc316-723b-483a-b0a2-6a0791c96a92" at bounding box center [464, 151] width 433 height 73
copy h5 "Wanja"
